Goal: Task Accomplishment & Management: Complete application form

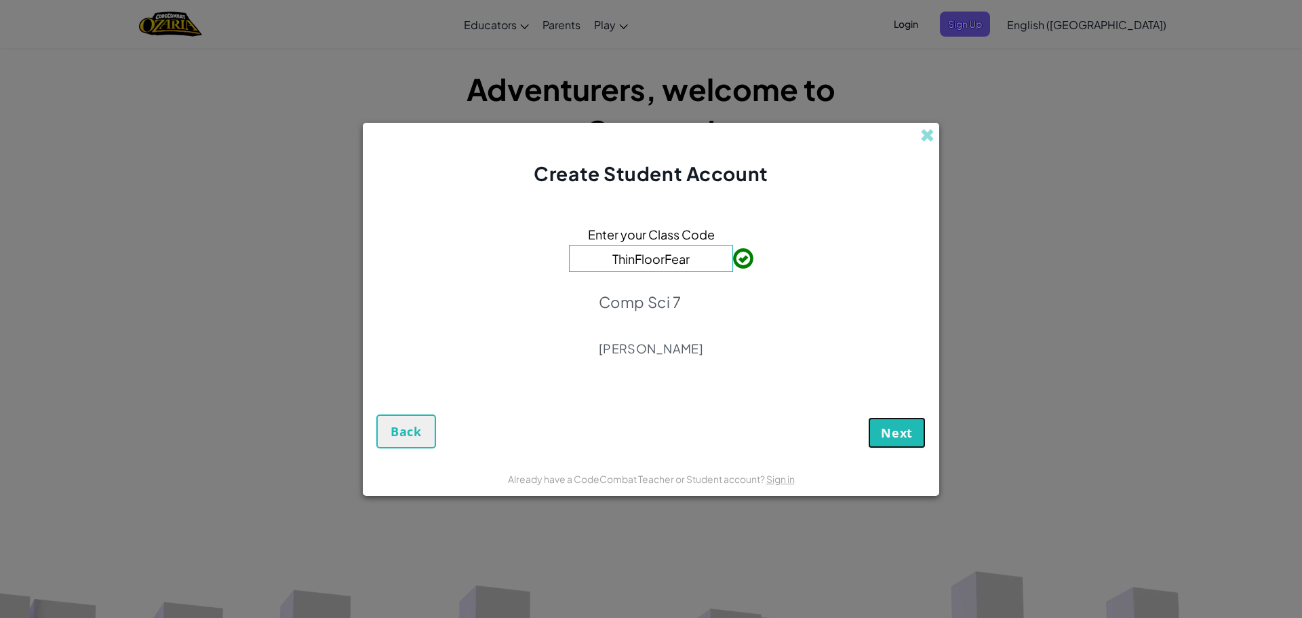
click at [894, 425] on span "Next" at bounding box center [897, 432] width 32 height 16
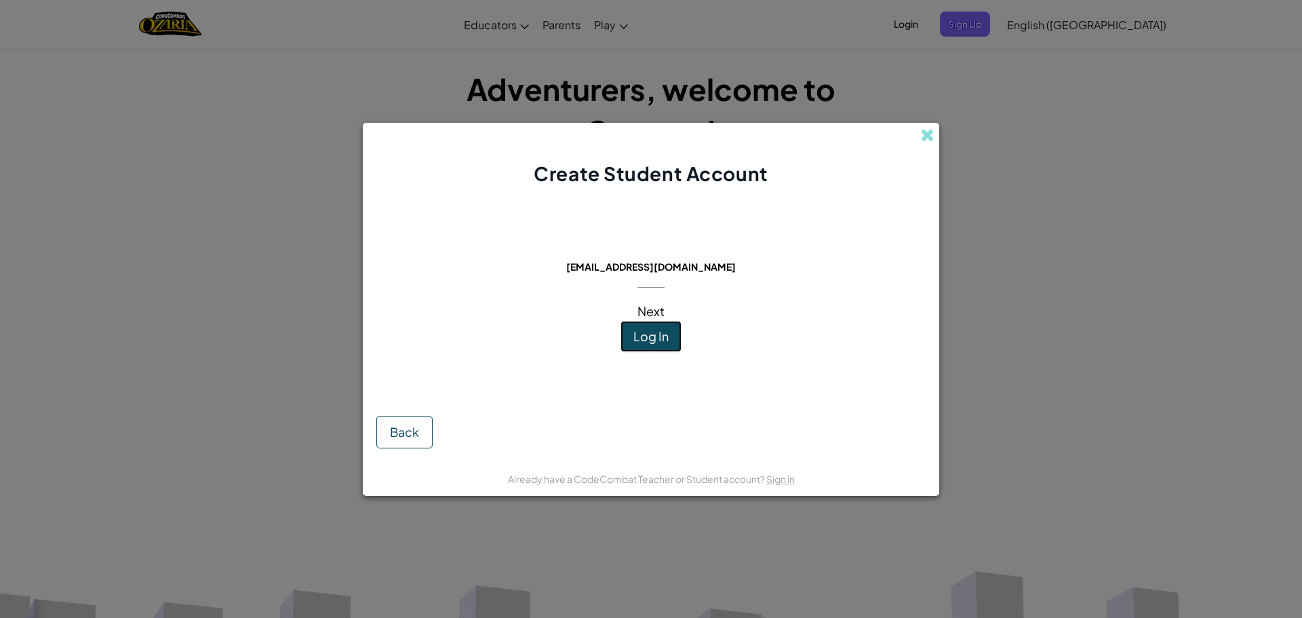
click at [656, 342] on span "Log In" at bounding box center [650, 336] width 35 height 16
